Goal: Task Accomplishment & Management: Use online tool/utility

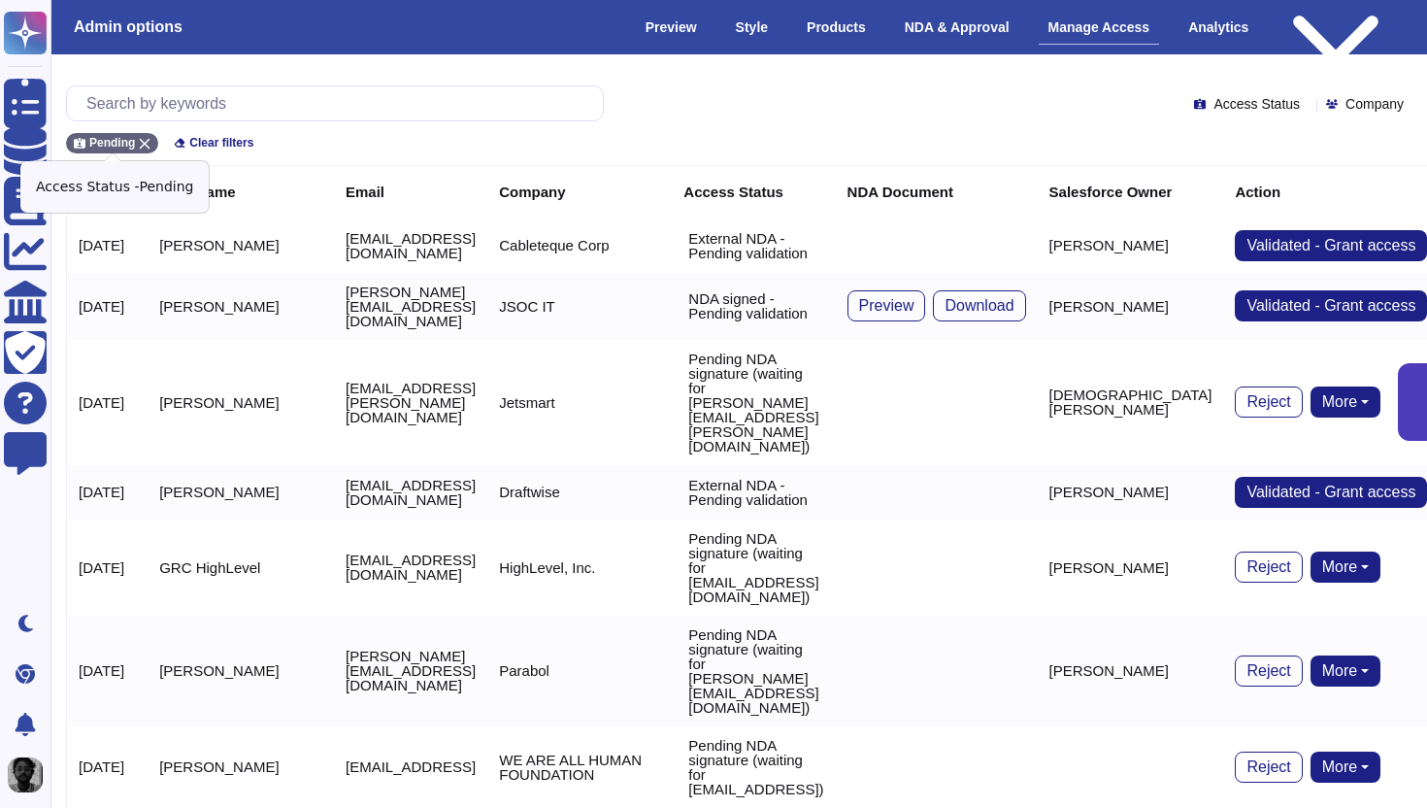
click at [141, 138] on icon at bounding box center [145, 144] width 12 height 12
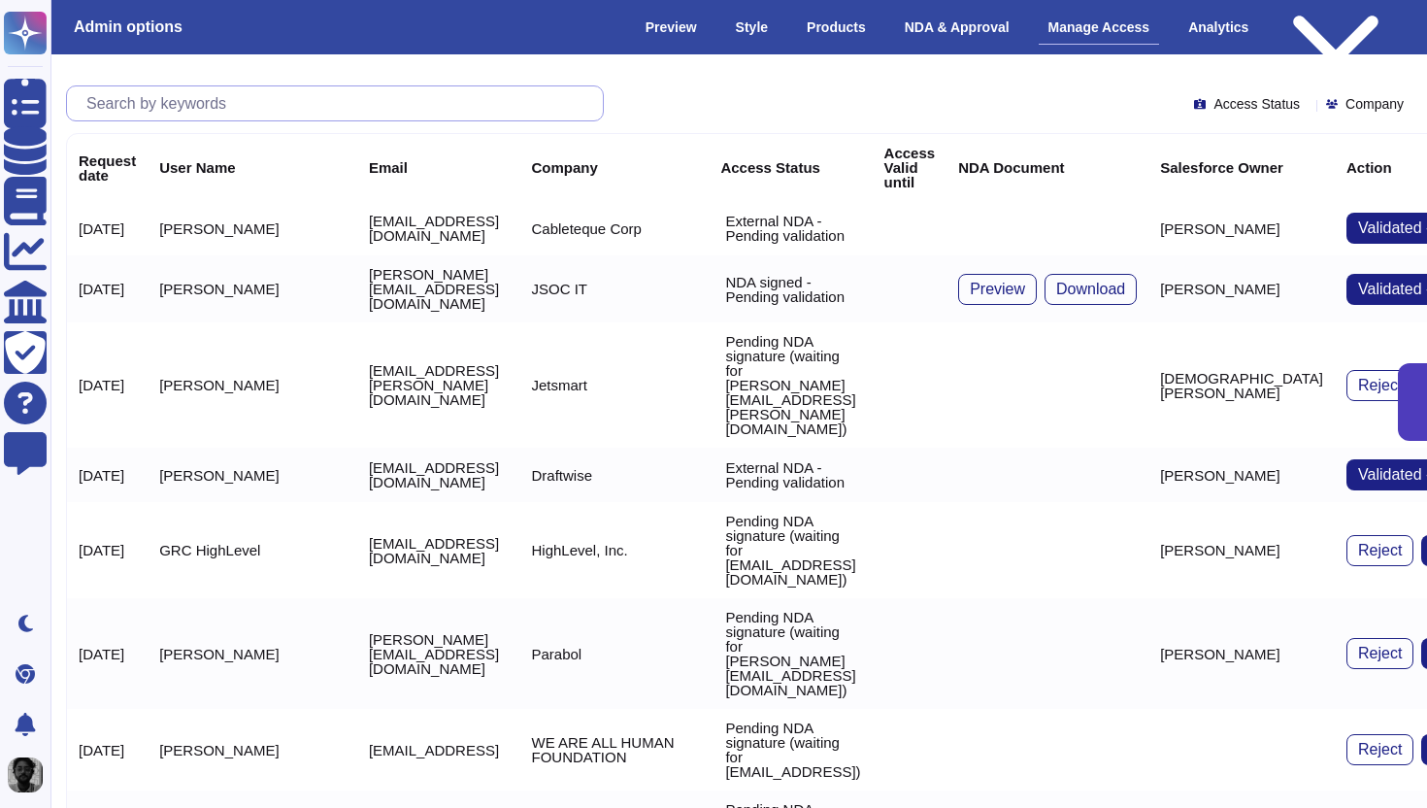
click at [211, 106] on input "text" at bounding box center [340, 103] width 526 height 34
paste input "[EMAIL_ADDRESS][DOMAIN_NAME]"
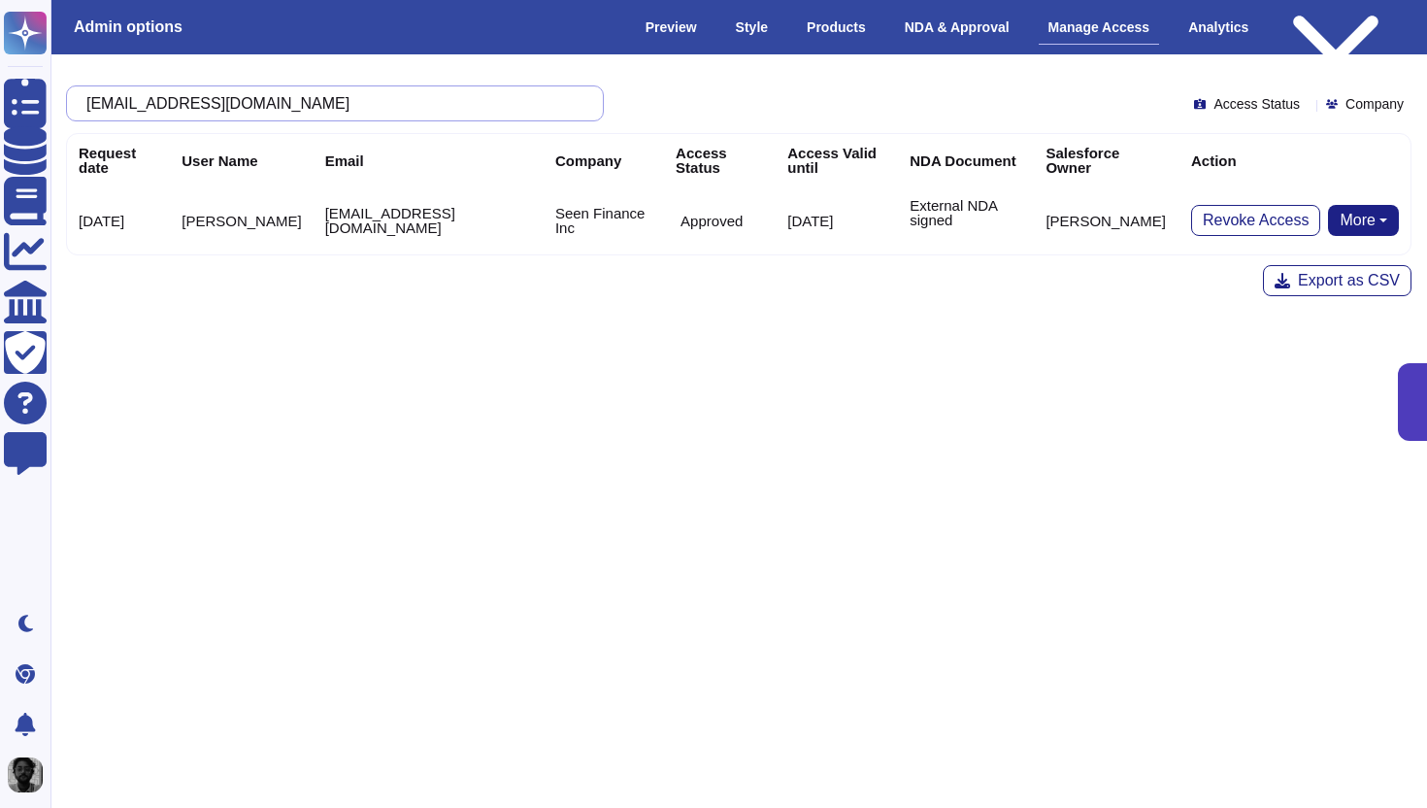
type input "[EMAIL_ADDRESS][DOMAIN_NAME]"
